Goal: Task Accomplishment & Management: Complete application form

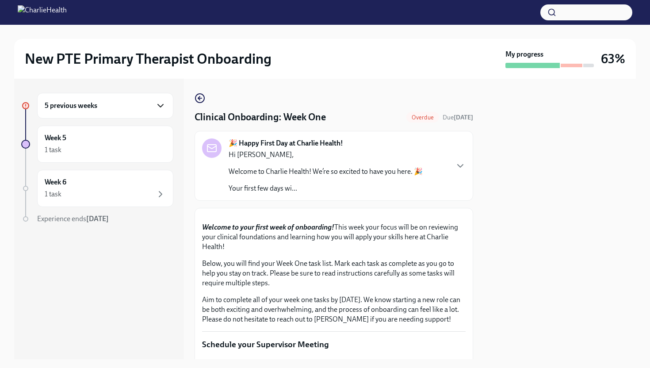
click at [161, 107] on icon "button" at bounding box center [160, 105] width 11 height 11
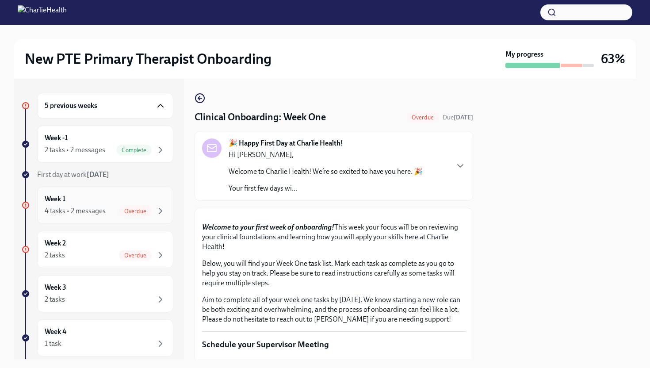
click at [149, 217] on div "Week 1 4 tasks • 2 messages Overdue" at bounding box center [105, 205] width 136 height 37
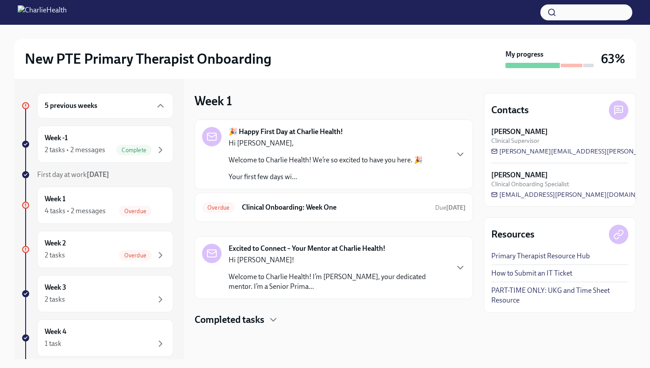
click at [268, 315] on div "Completed tasks" at bounding box center [334, 319] width 279 height 13
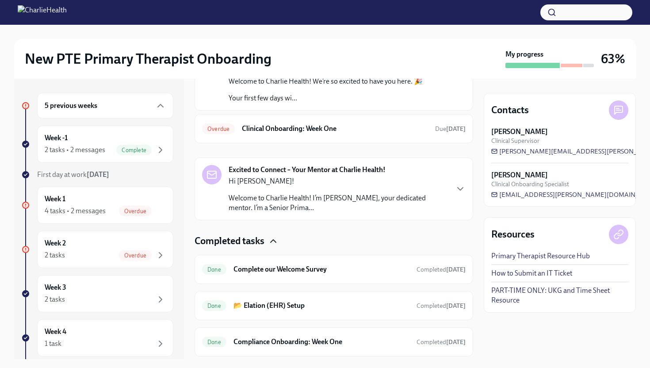
scroll to position [104, 0]
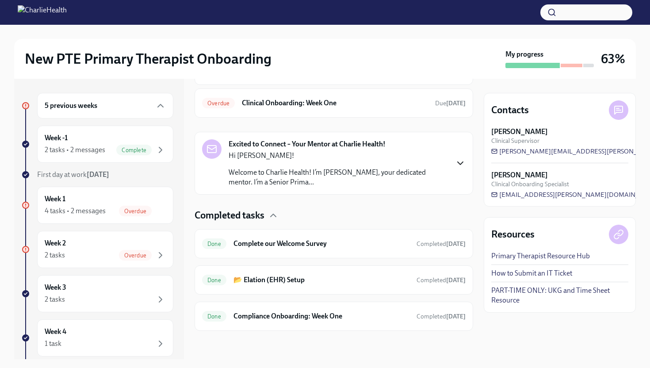
click at [463, 164] on icon "button" at bounding box center [460, 163] width 11 height 11
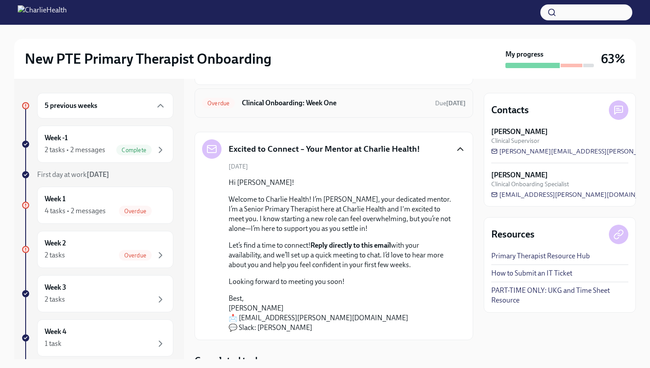
click at [339, 106] on h6 "Clinical Onboarding: Week One" at bounding box center [335, 103] width 186 height 10
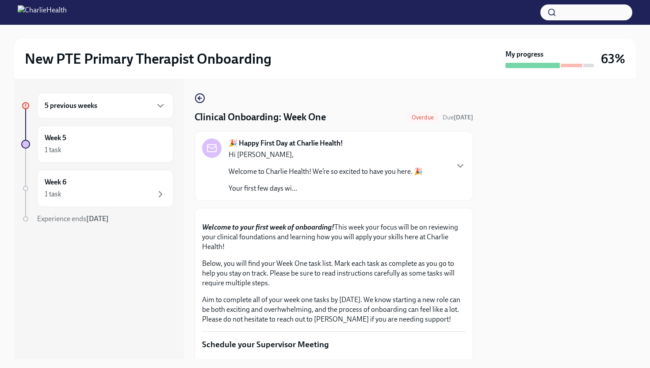
click at [530, 295] on div at bounding box center [560, 219] width 152 height 280
click at [147, 112] on div "5 previous weeks" at bounding box center [105, 106] width 136 height 26
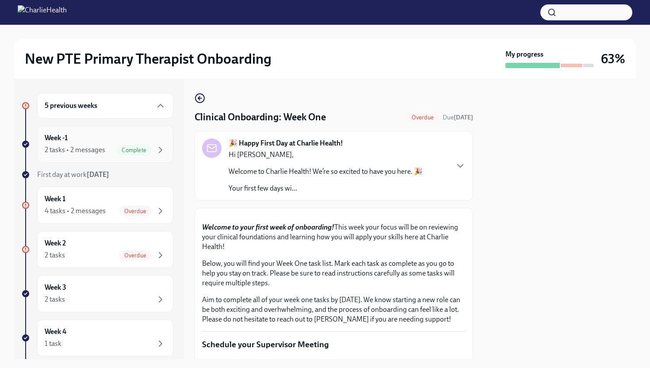
click at [130, 145] on div "Complete" at bounding box center [133, 150] width 35 height 11
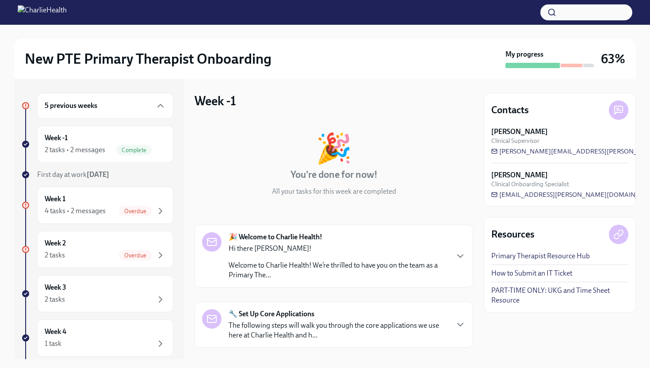
click at [130, 145] on div "Complete" at bounding box center [133, 150] width 35 height 11
click at [138, 209] on span "Overdue" at bounding box center [135, 211] width 33 height 7
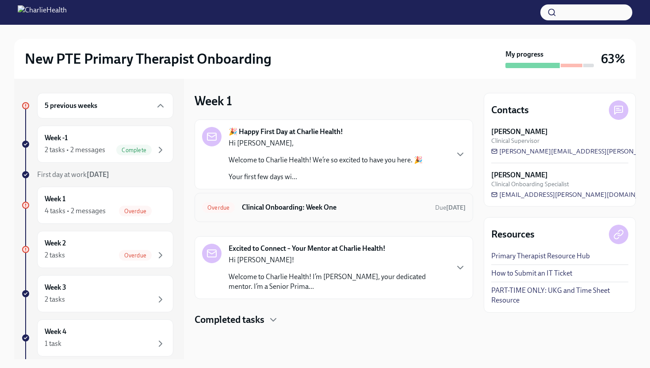
click at [214, 208] on span "Overdue" at bounding box center [218, 207] width 33 height 7
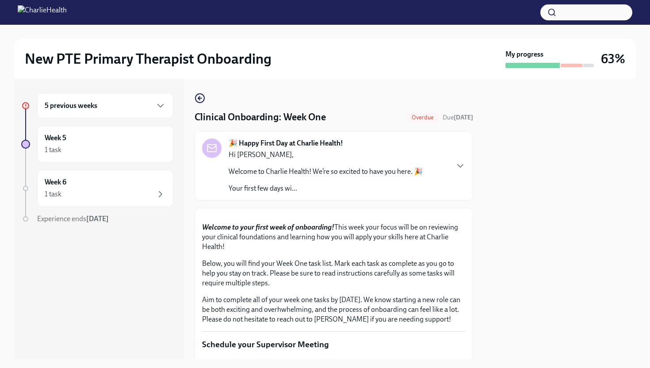
click at [530, 241] on div at bounding box center [560, 219] width 152 height 280
click at [167, 107] on div "5 previous weeks" at bounding box center [105, 106] width 136 height 26
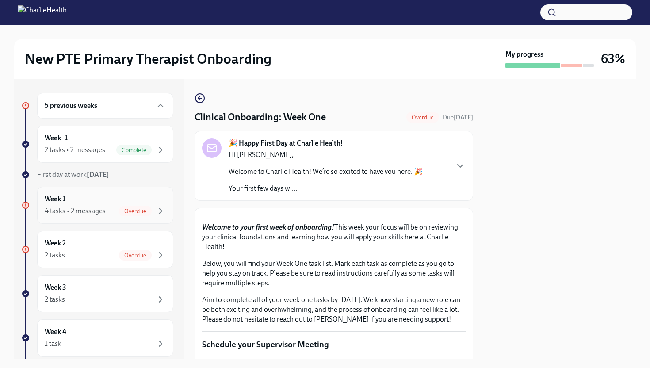
click at [148, 210] on span "Overdue" at bounding box center [135, 211] width 33 height 7
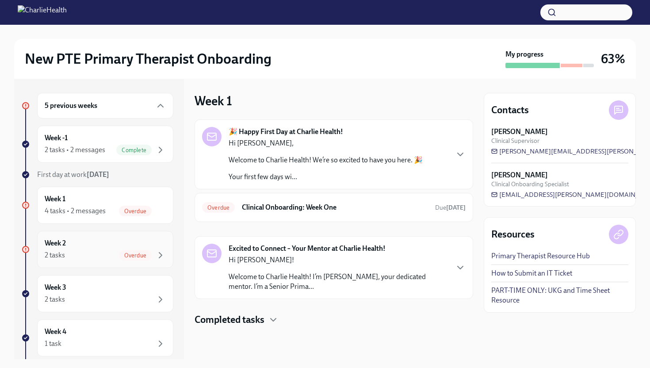
click at [147, 247] on div "Week 2 2 tasks Overdue" at bounding box center [105, 249] width 121 height 22
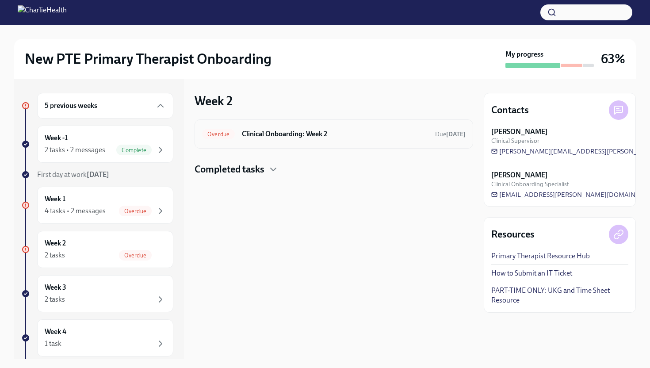
click at [301, 146] on div "Overdue Clinical Onboarding: Week 2 Due Sep 27th" at bounding box center [334, 133] width 279 height 29
click at [300, 136] on h6 "Clinical Onboarding: Week 2" at bounding box center [335, 134] width 186 height 10
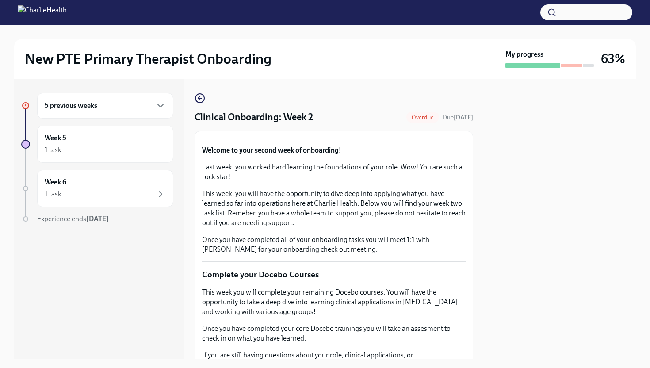
click at [530, 219] on div at bounding box center [560, 219] width 152 height 280
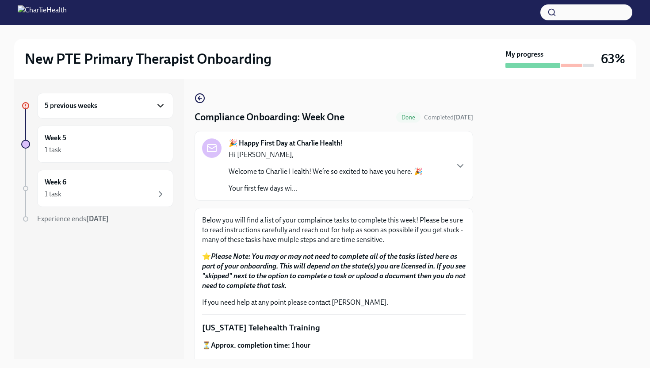
click at [161, 111] on icon "button" at bounding box center [160, 105] width 11 height 11
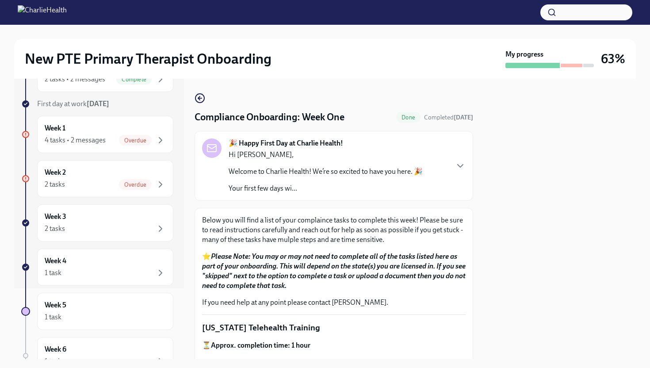
scroll to position [88, 0]
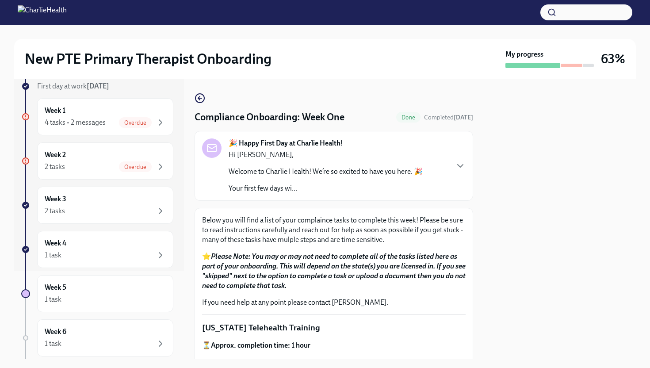
click at [545, 203] on div at bounding box center [560, 219] width 152 height 280
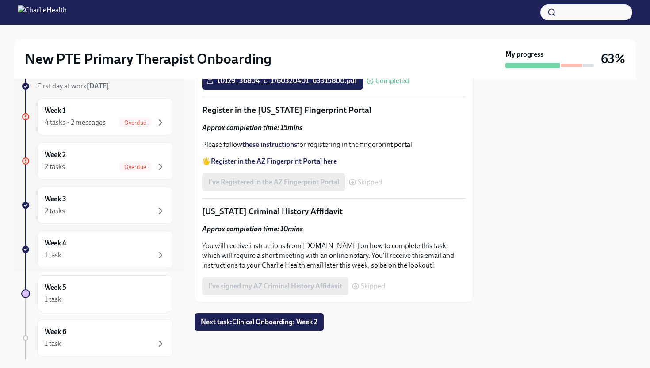
scroll to position [692, 0]
click at [312, 323] on span "Next task : Clinical Onboarding: Week 2" at bounding box center [259, 321] width 117 height 9
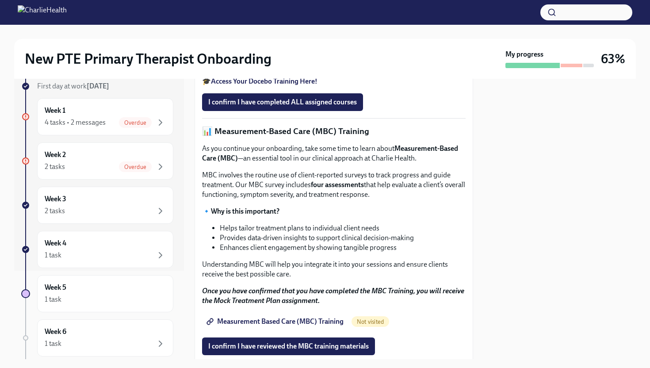
scroll to position [354, 0]
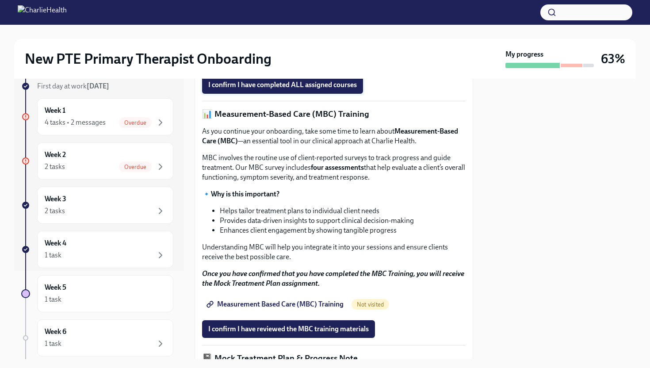
click at [309, 89] on span "I confirm I have completed ALL assigned courses" at bounding box center [282, 84] width 149 height 9
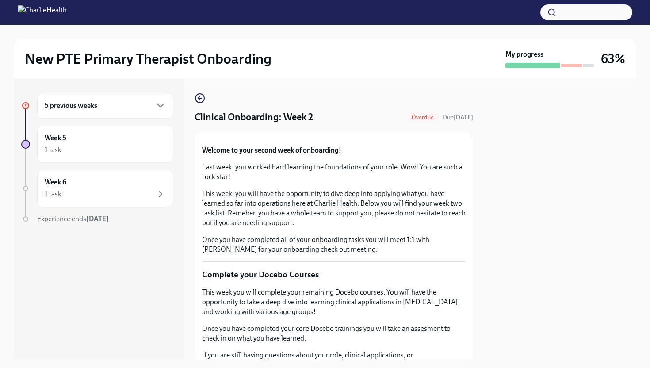
click at [460, 138] on button "Zoom image" at bounding box center [334, 138] width 264 height 0
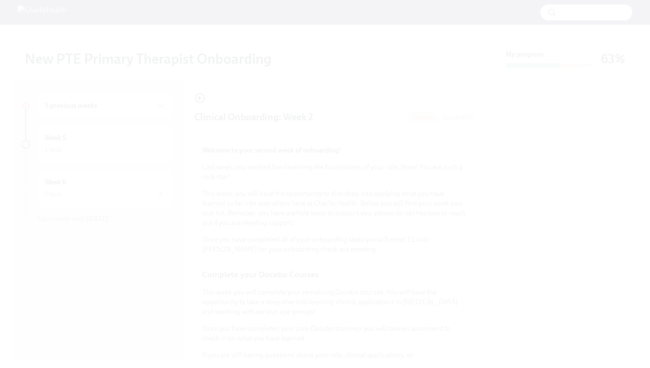
click at [460, 238] on button "Unzoom image" at bounding box center [325, 184] width 650 height 368
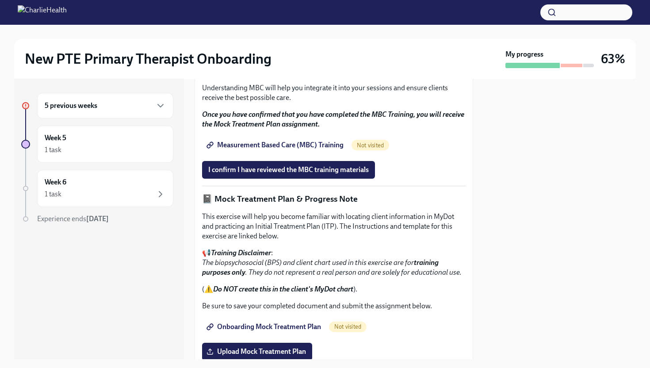
scroll to position [531, 0]
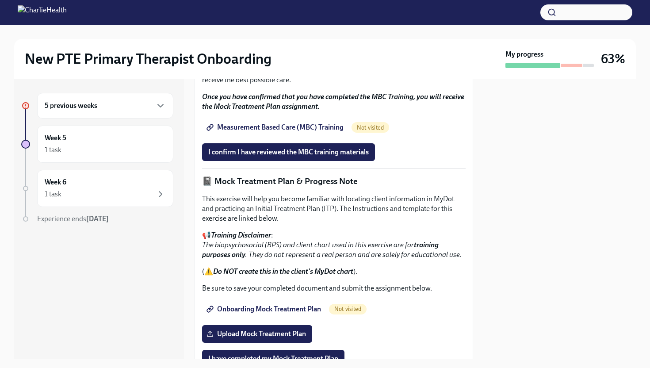
click at [282, 132] on span "Measurement Based Care (MBC) Training" at bounding box center [275, 127] width 135 height 9
